Goal: Transaction & Acquisition: Purchase product/service

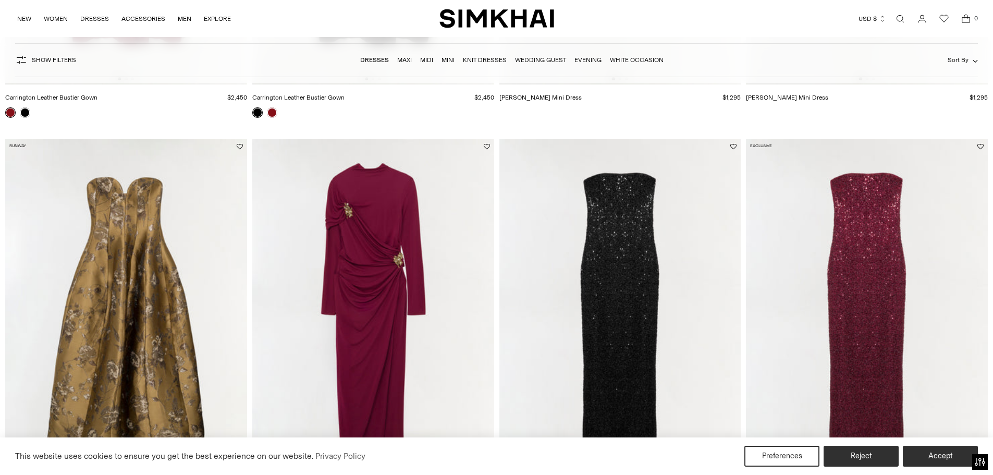
scroll to position [886, 0]
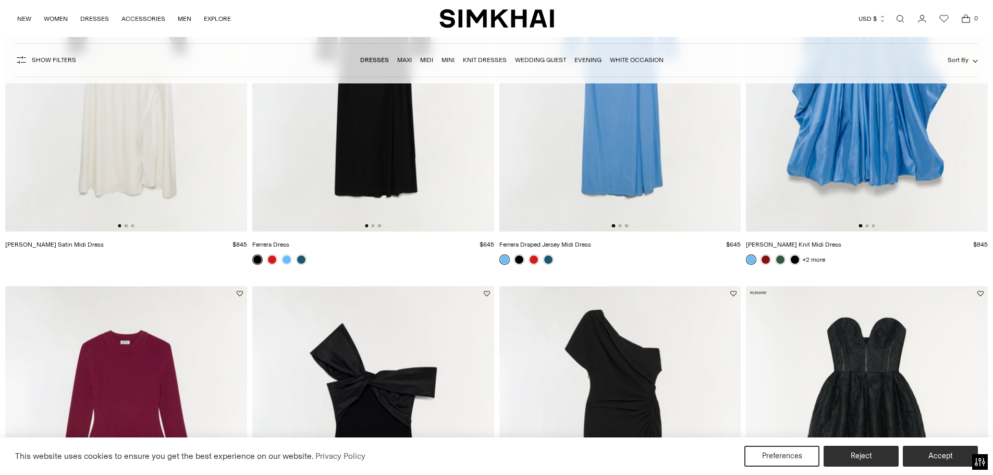
scroll to position [1911, 0]
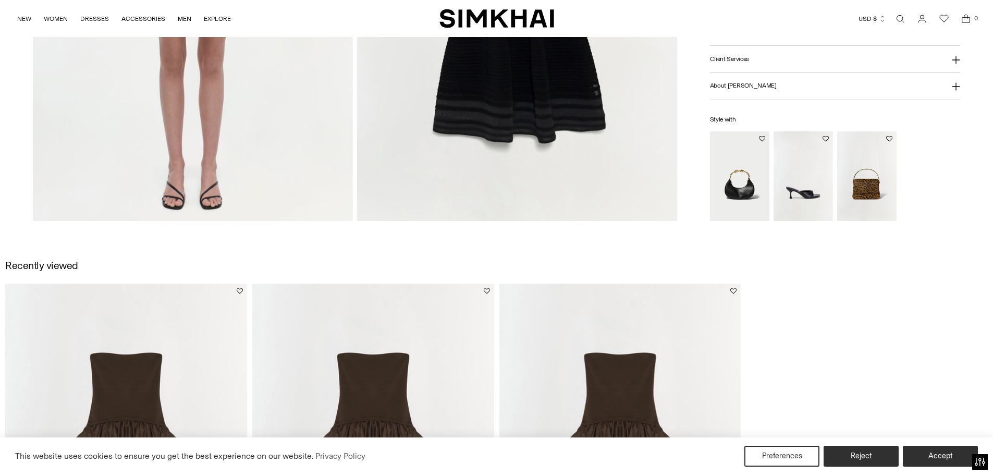
scroll to position [1147, 0]
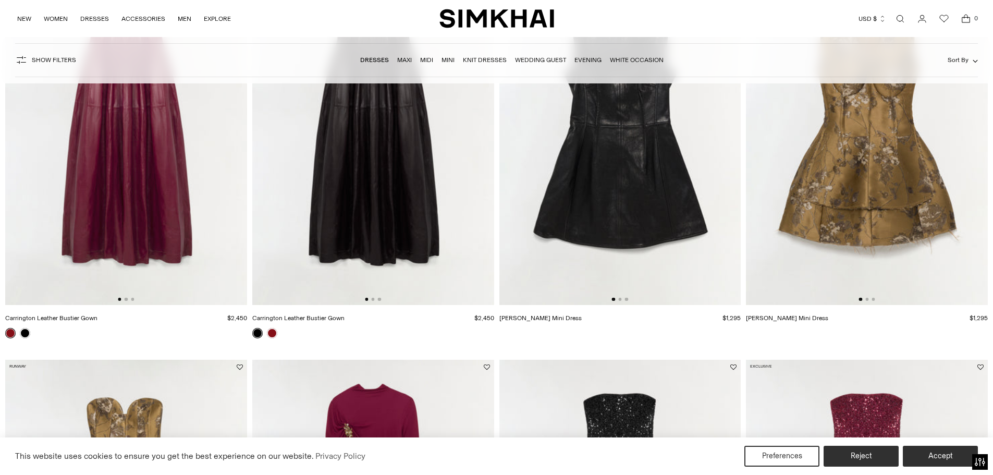
scroll to position [1021, 0]
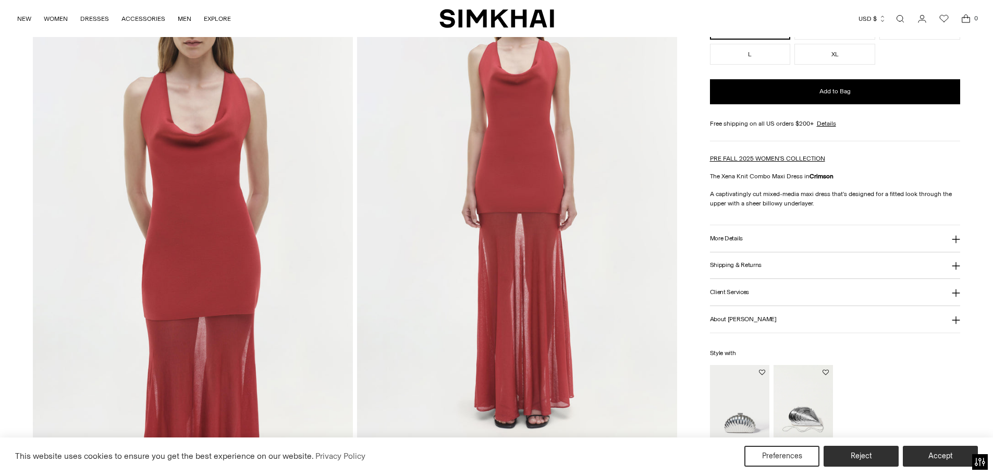
scroll to position [626, 0]
